Goal: Communication & Community: Answer question/provide support

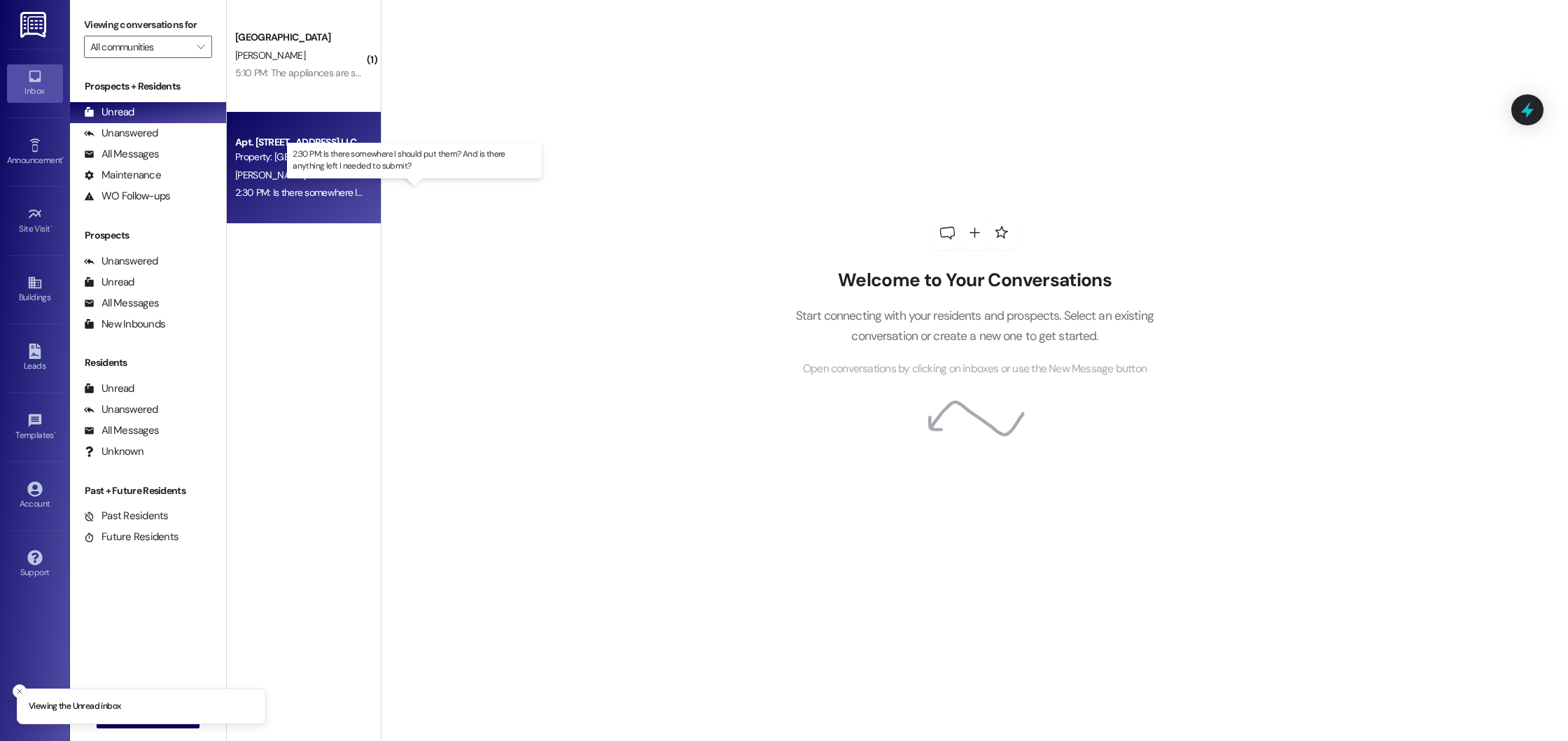
click at [303, 191] on div "2:30 PM: Is there somewhere I should put them? And is there anything left I nee…" at bounding box center [425, 192] width 382 height 13
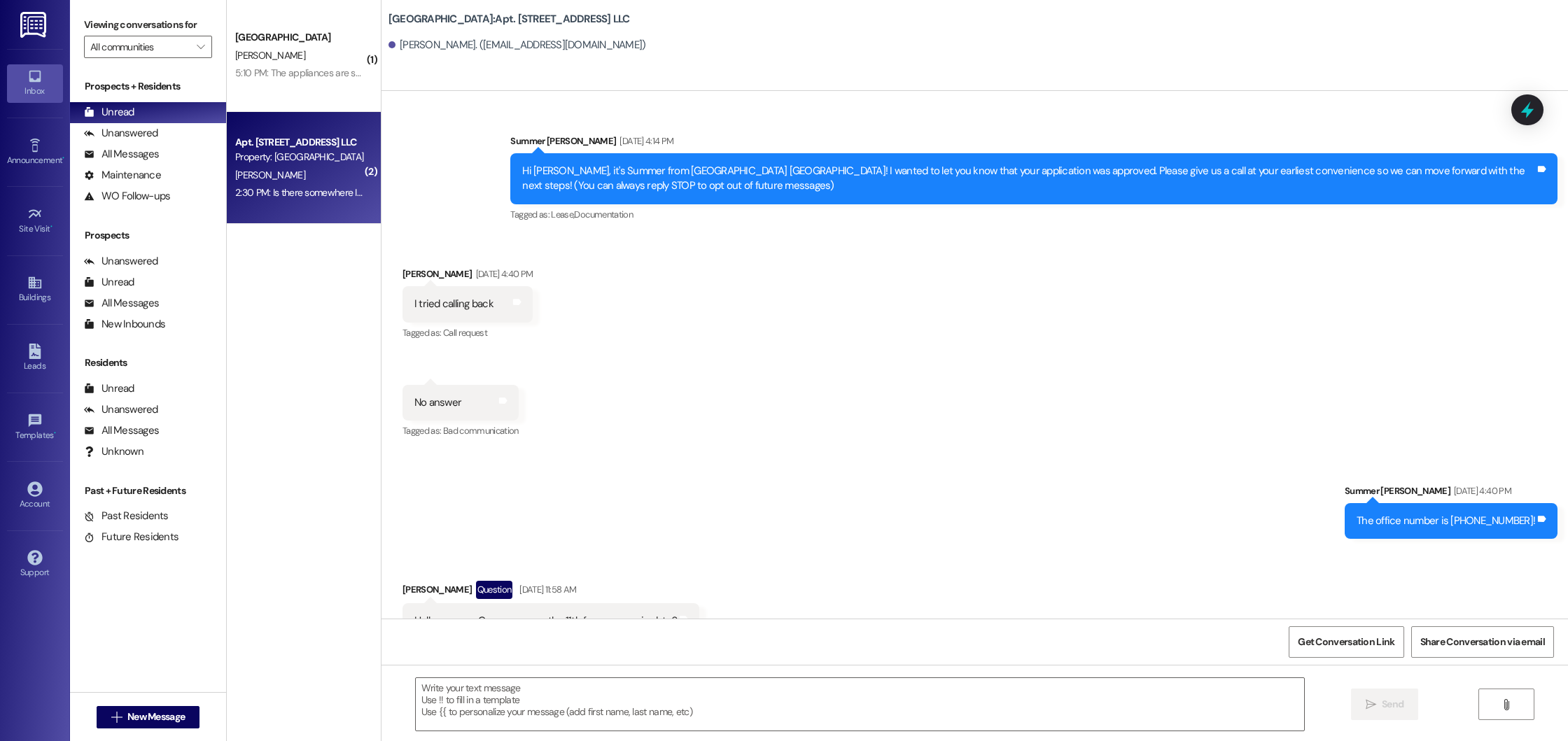
scroll to position [34902, 0]
